Goal: Task Accomplishment & Management: Manage account settings

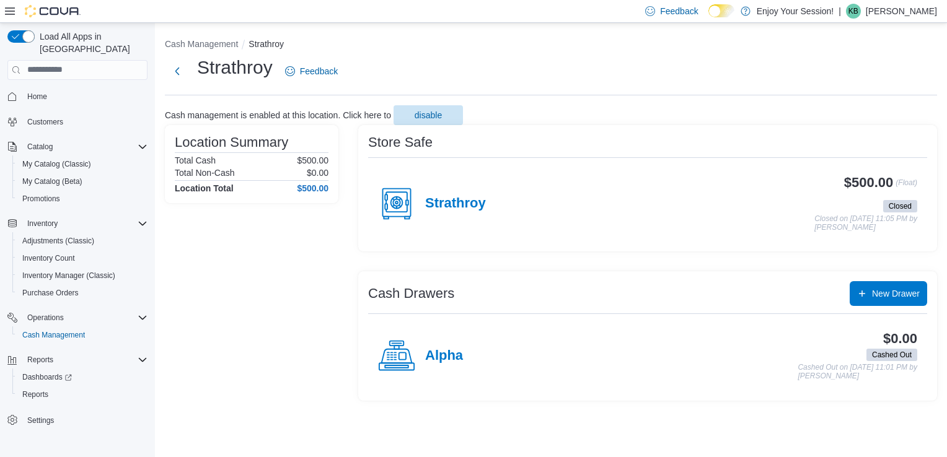
click at [906, 12] on p "[PERSON_NAME]" at bounding box center [901, 11] width 71 height 15
click at [863, 115] on span "Sign Out" at bounding box center [856, 118] width 33 height 12
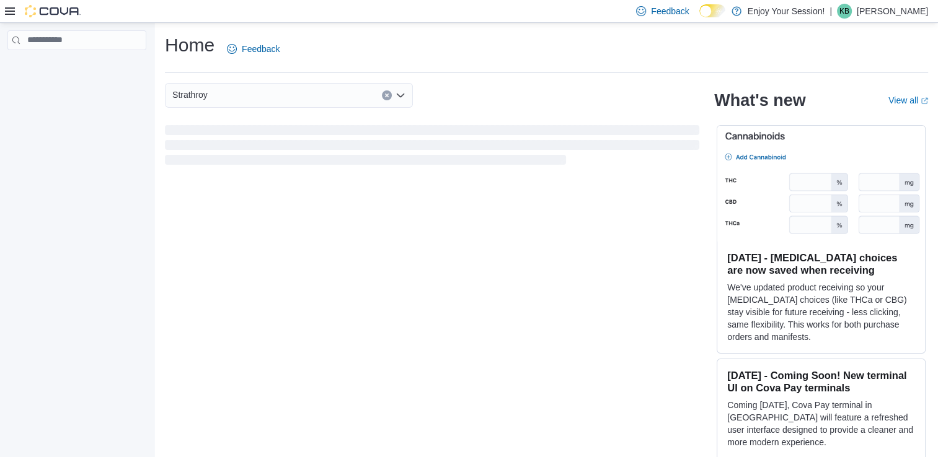
click at [899, 14] on p "[PERSON_NAME]" at bounding box center [892, 11] width 71 height 15
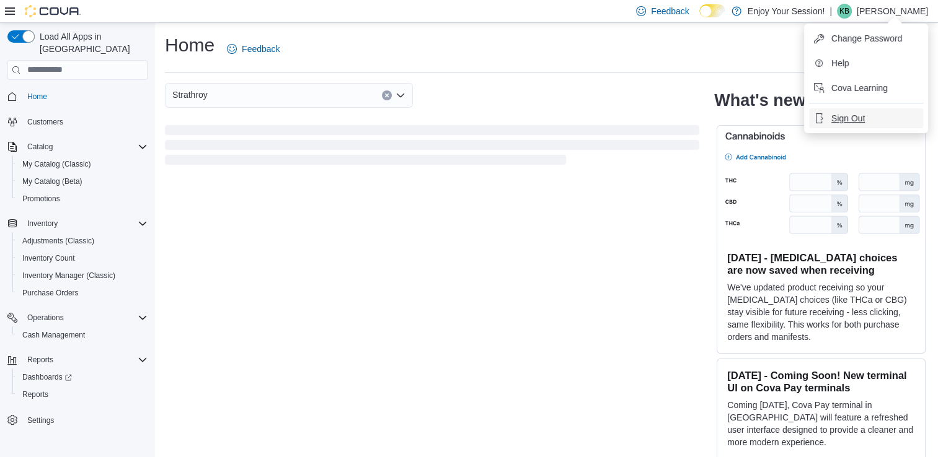
click at [850, 112] on span "Sign Out" at bounding box center [847, 118] width 33 height 12
